Goal: Find specific page/section: Find specific page/section

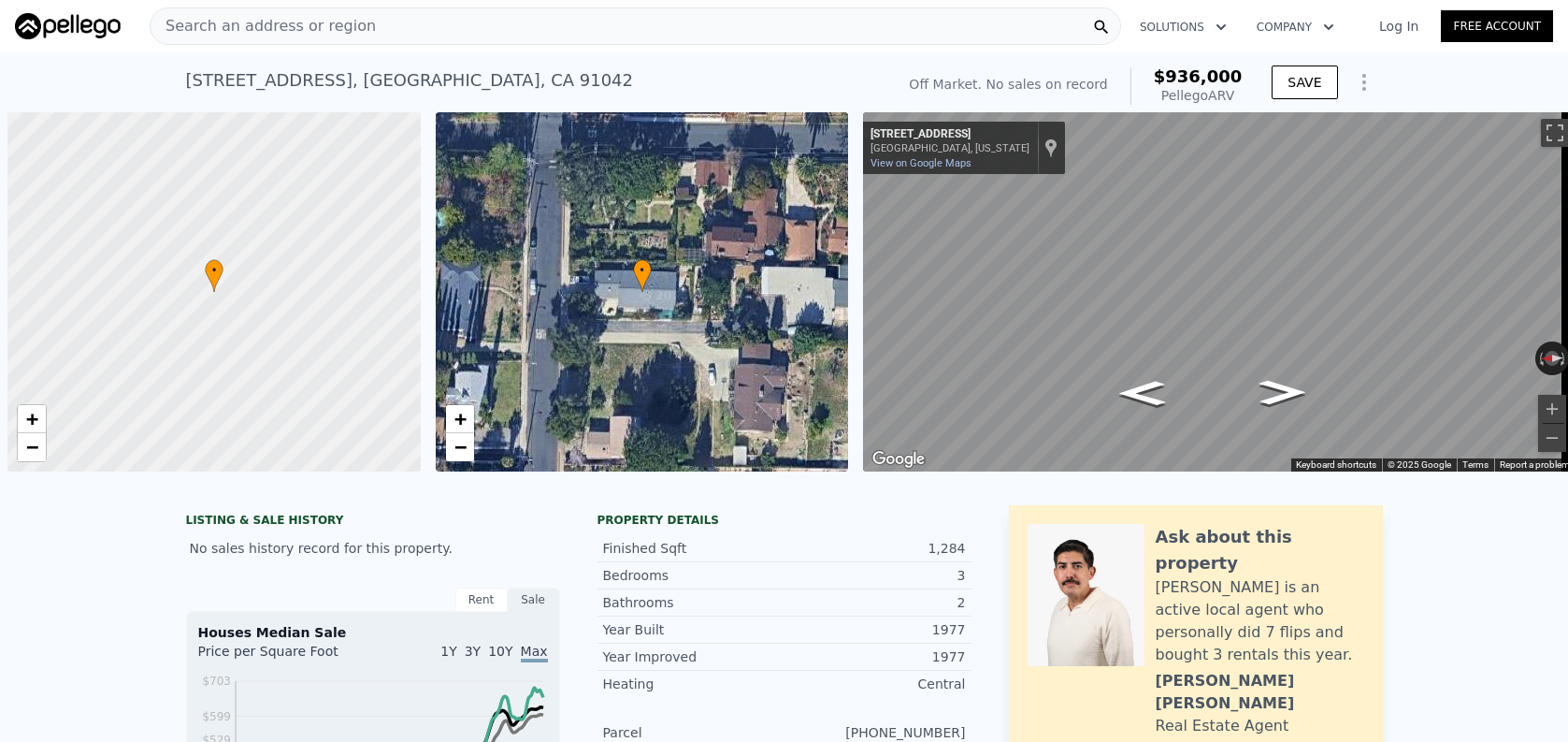
click at [437, 24] on div "Search an address or region" at bounding box center [635, 26] width 971 height 37
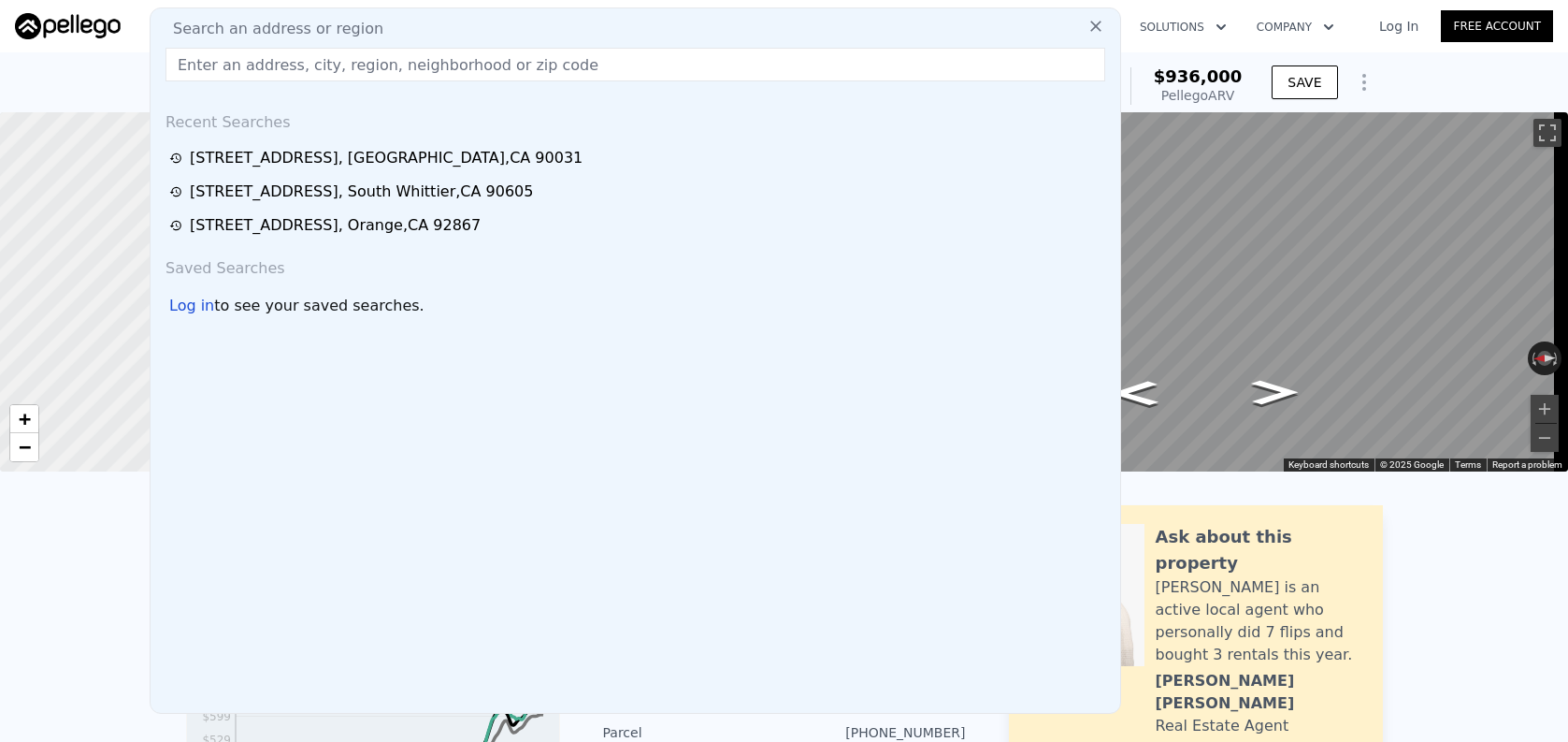
click at [441, 38] on div "Search an address or region" at bounding box center [635, 29] width 954 height 22
click at [451, 65] on input "text" at bounding box center [635, 65] width 939 height 34
paste input "[STREET_ADDRESS][PERSON_NAME]"
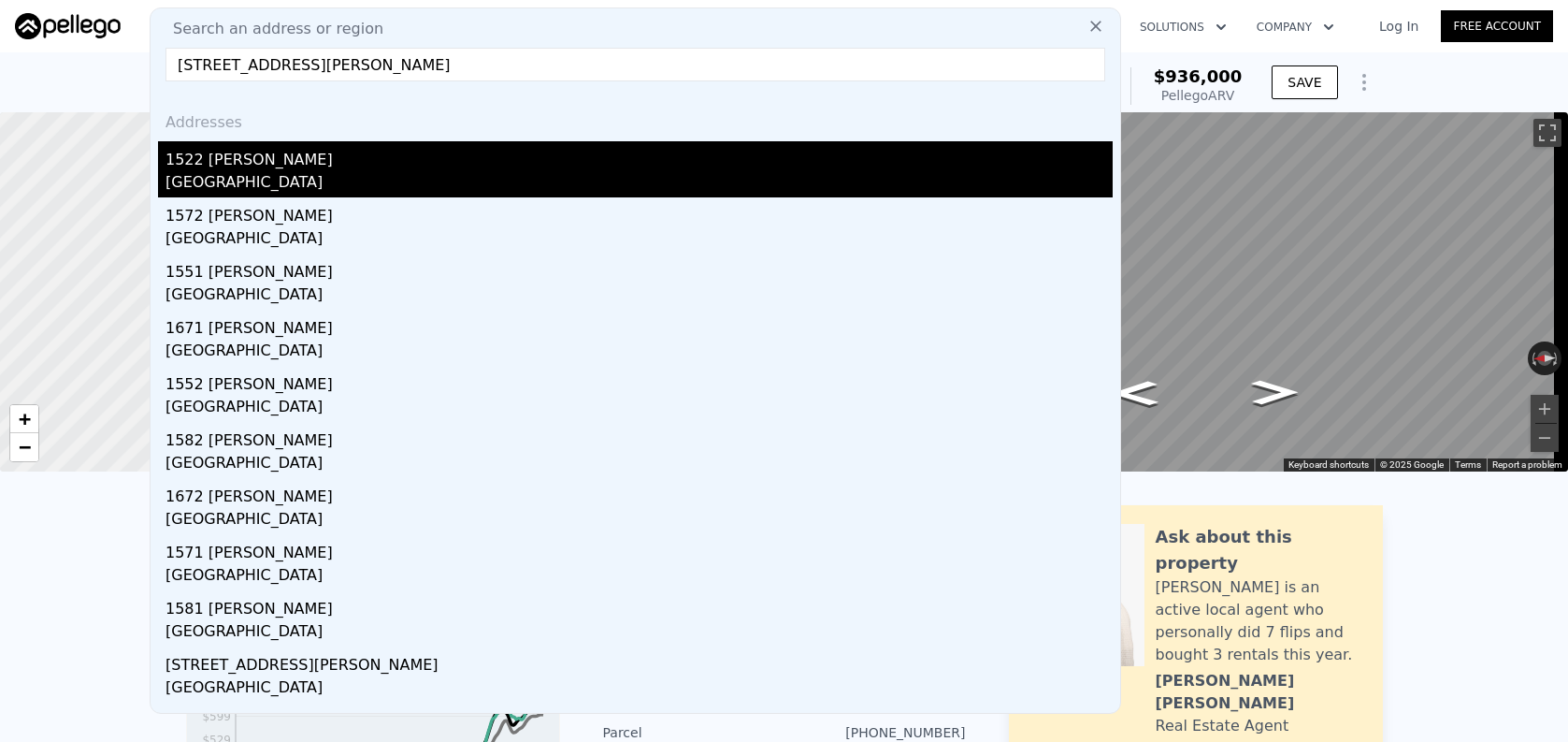
type input "[STREET_ADDRESS][PERSON_NAME]"
click at [463, 163] on div "1522 [PERSON_NAME]" at bounding box center [639, 156] width 947 height 30
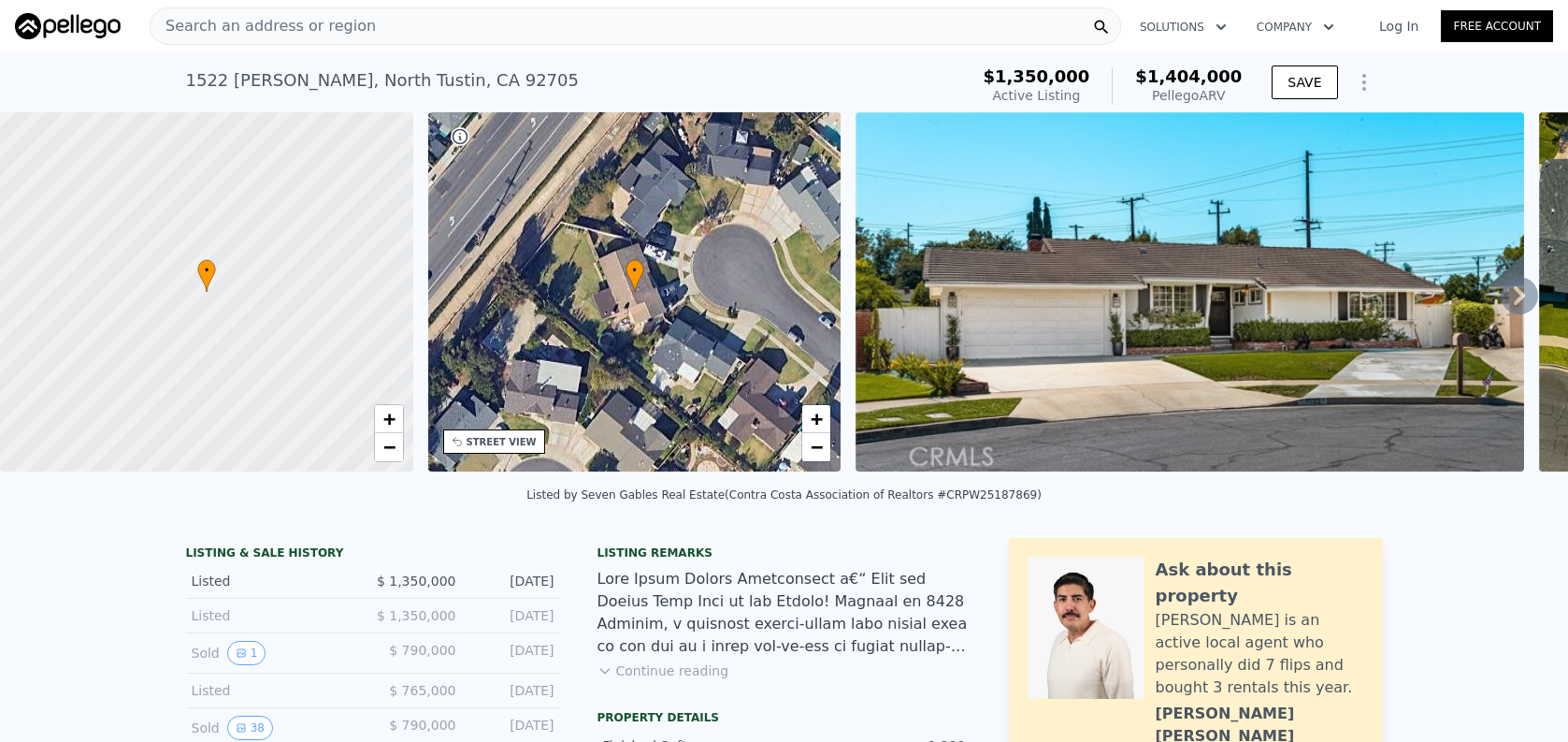
scroll to position [0, 7]
click at [415, 30] on div "Search an address or region" at bounding box center [635, 26] width 971 height 37
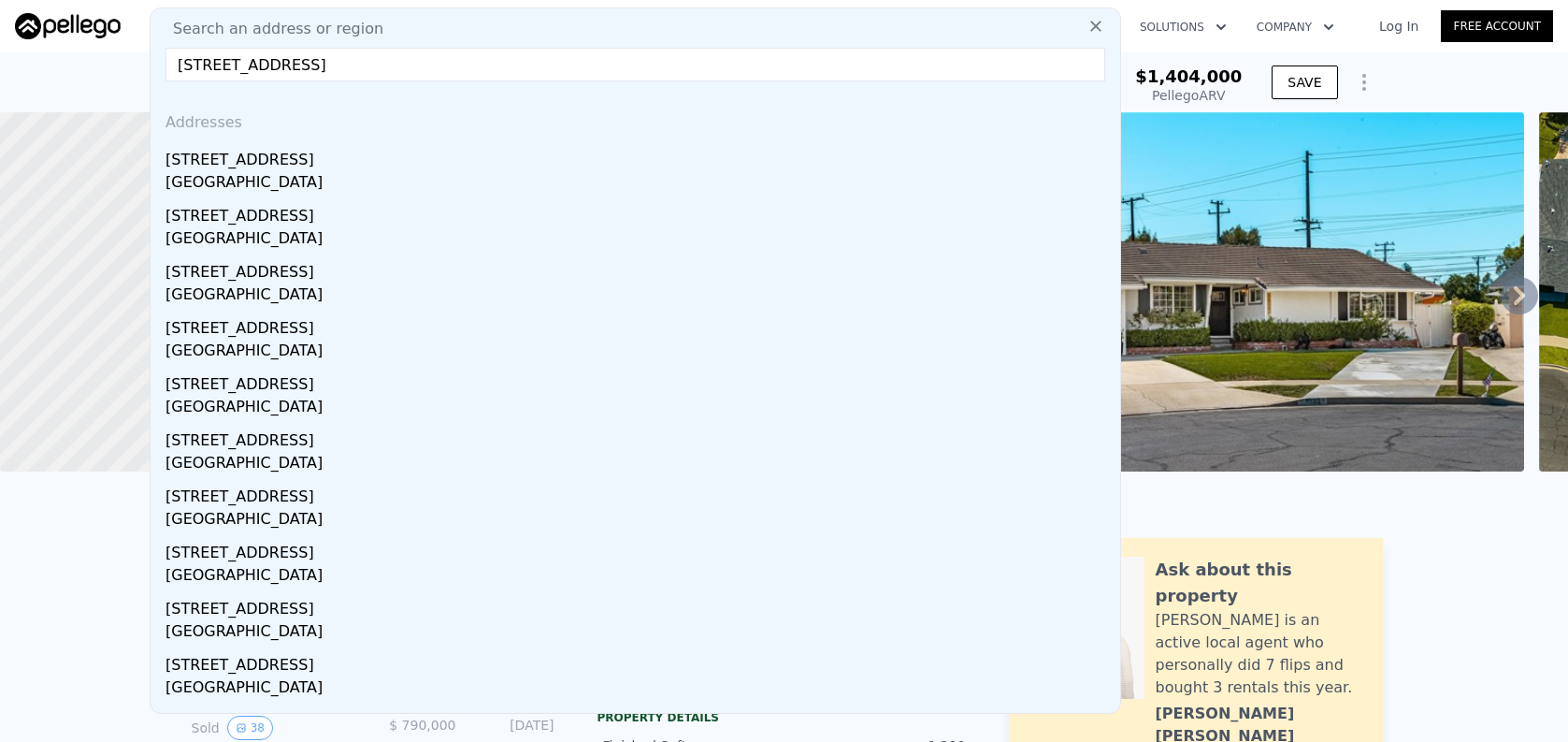
type input "[STREET_ADDRESS]"
click at [465, 149] on div "[STREET_ADDRESS]" at bounding box center [639, 156] width 947 height 30
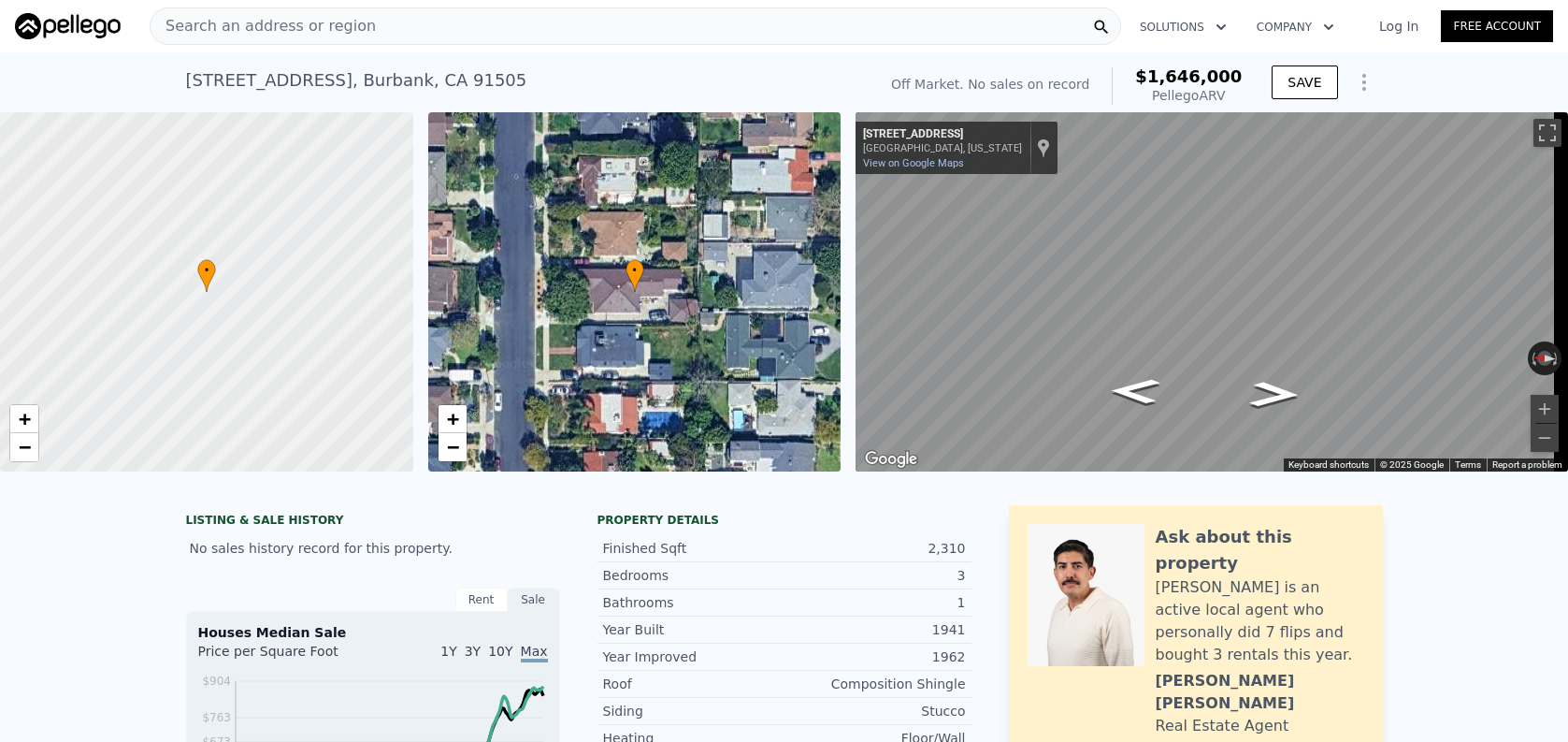
click at [353, 22] on span "Search an address or region" at bounding box center [263, 26] width 226 height 22
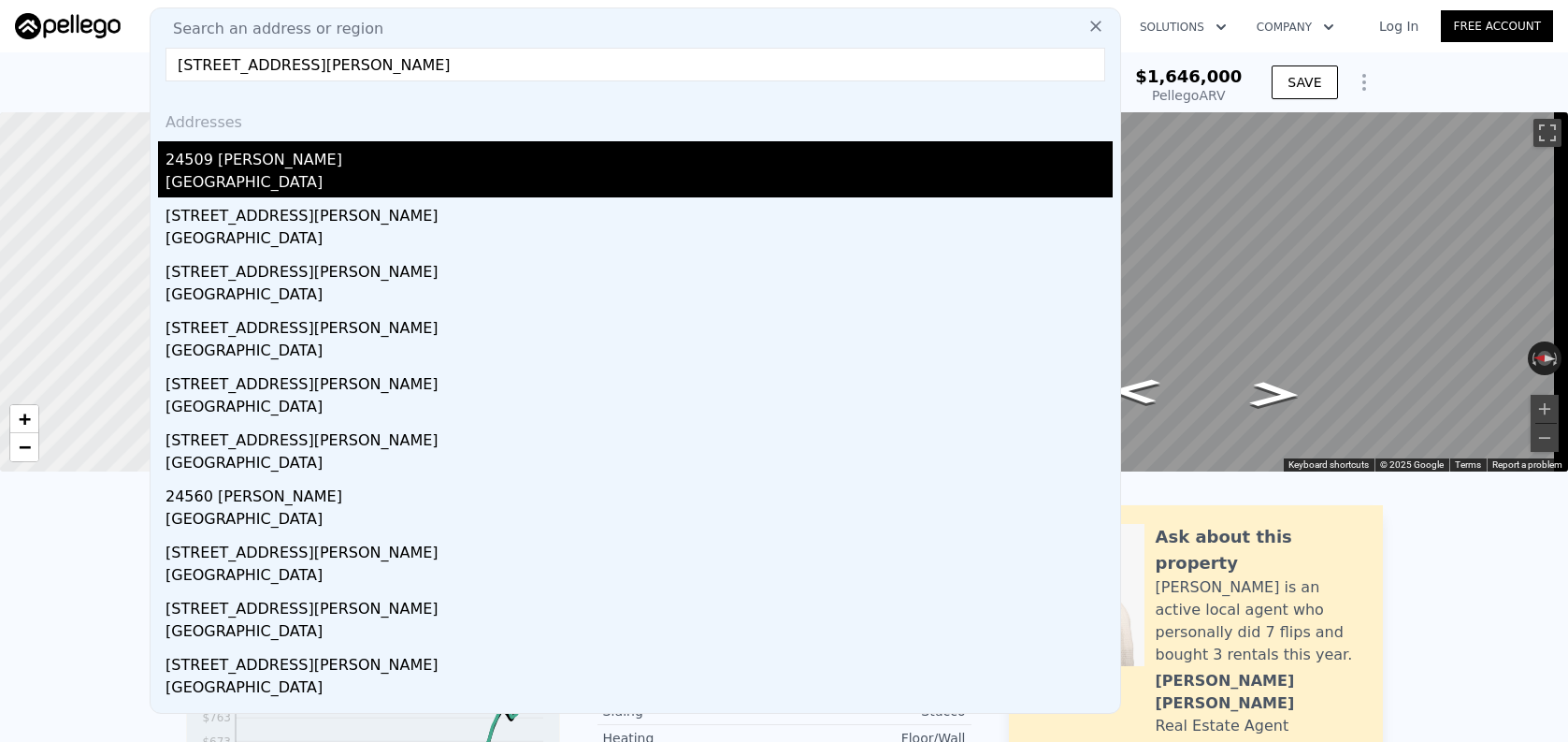
type input "[STREET_ADDRESS][PERSON_NAME]"
click at [326, 156] on div "24509 [PERSON_NAME]" at bounding box center [639, 156] width 947 height 30
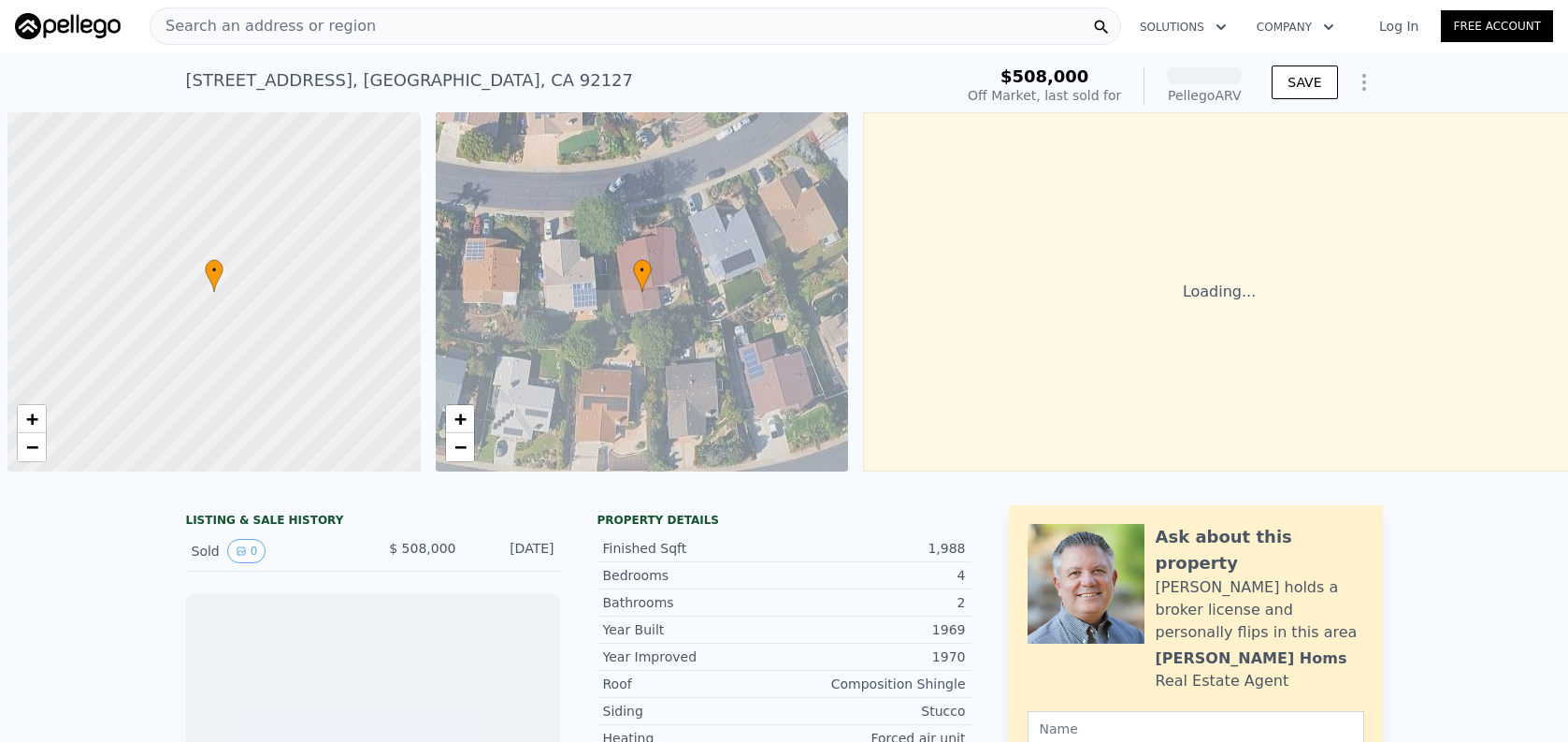
scroll to position [0, 7]
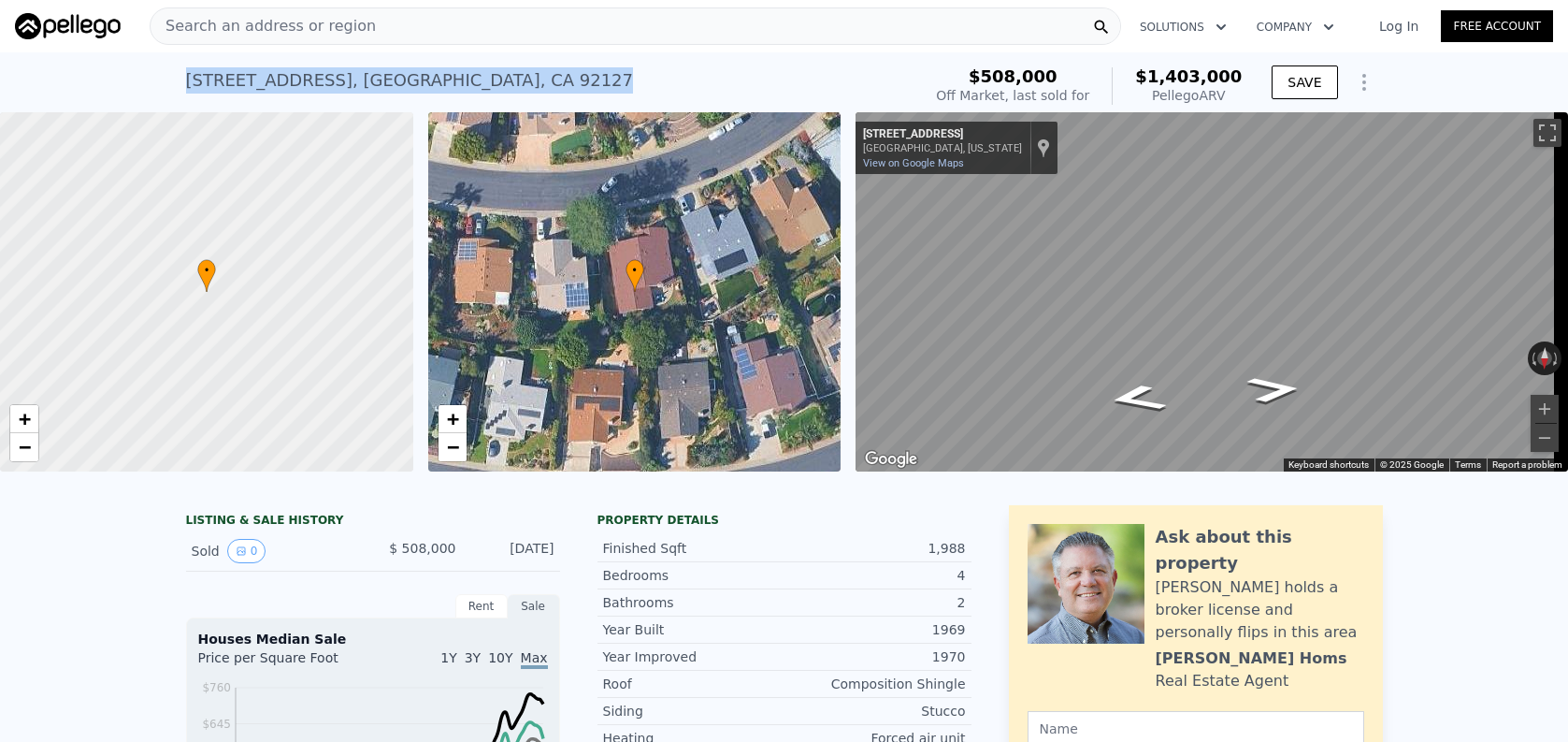
drag, startPoint x: 181, startPoint y: 79, endPoint x: 489, endPoint y: 85, distance: 308.1
click at [489, 85] on div "11325 Calenda Rd , San Diego , CA 92127 Sold Jun 2009 for $508k (~ARV $1.403m )" at bounding box center [551, 86] width 729 height 52
